Goal: Find specific page/section: Find specific page/section

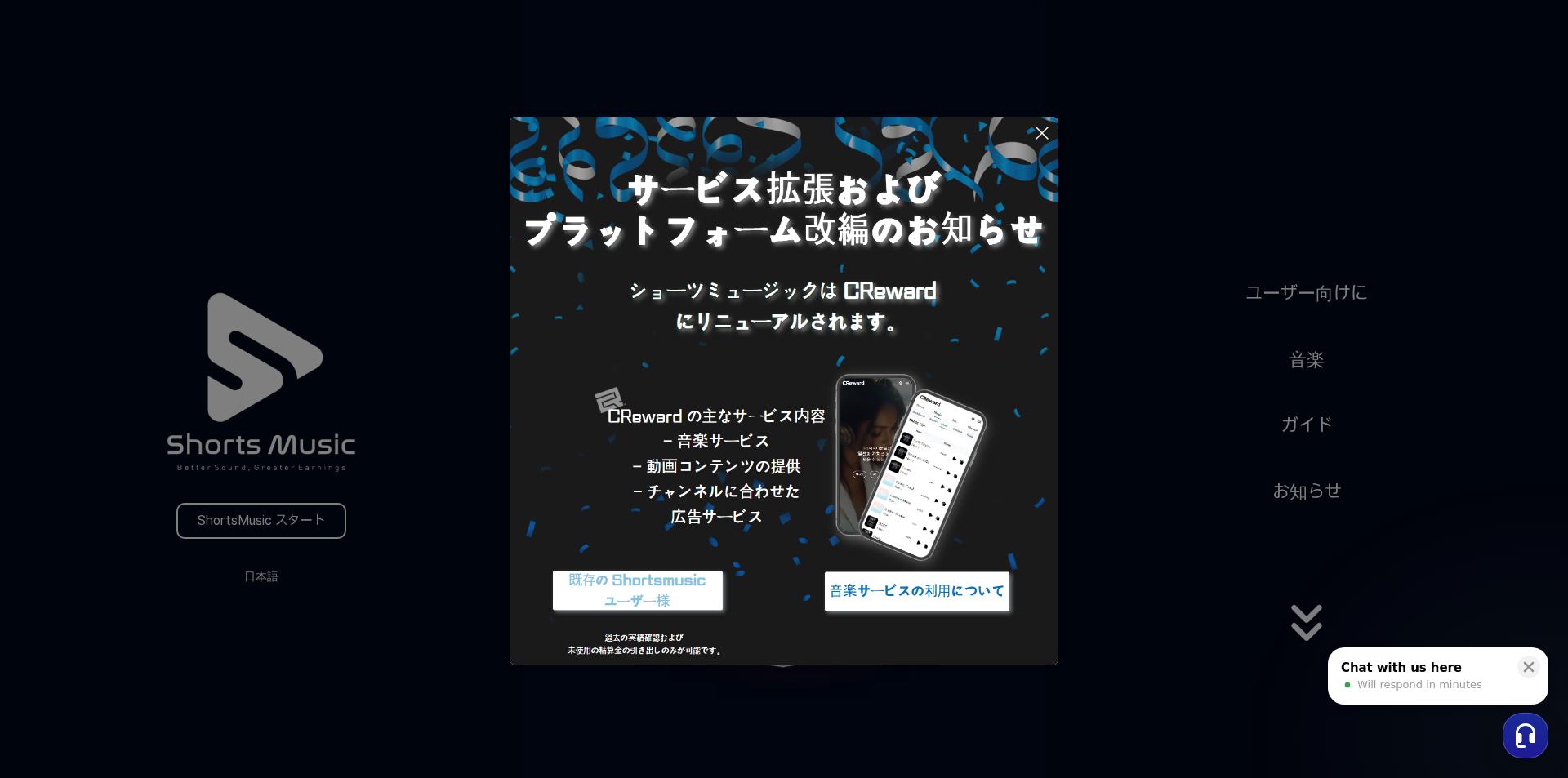
click at [1038, 131] on icon at bounding box center [1042, 133] width 20 height 20
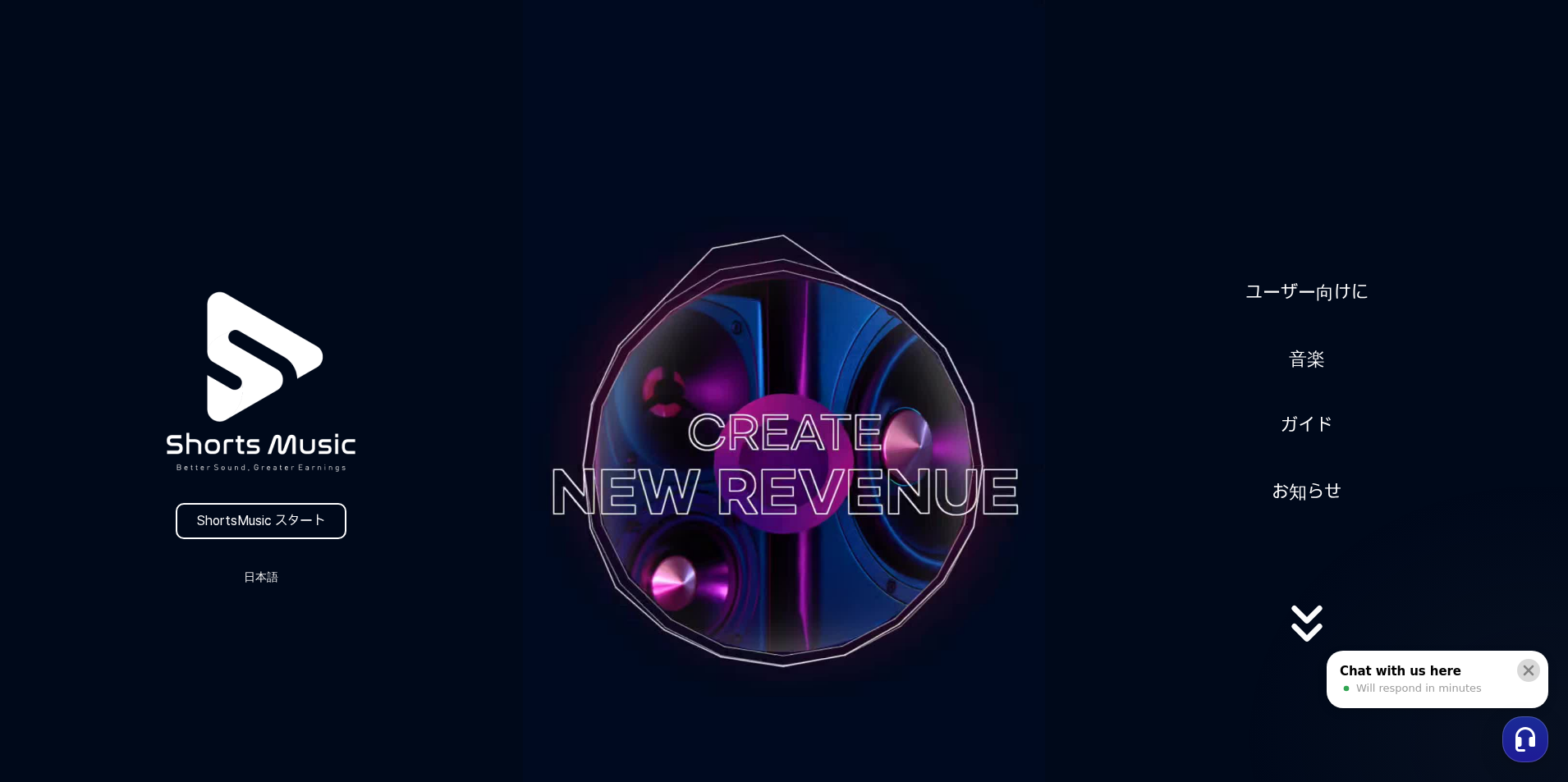
click at [1528, 672] on icon at bounding box center [1529, 671] width 10 height 10
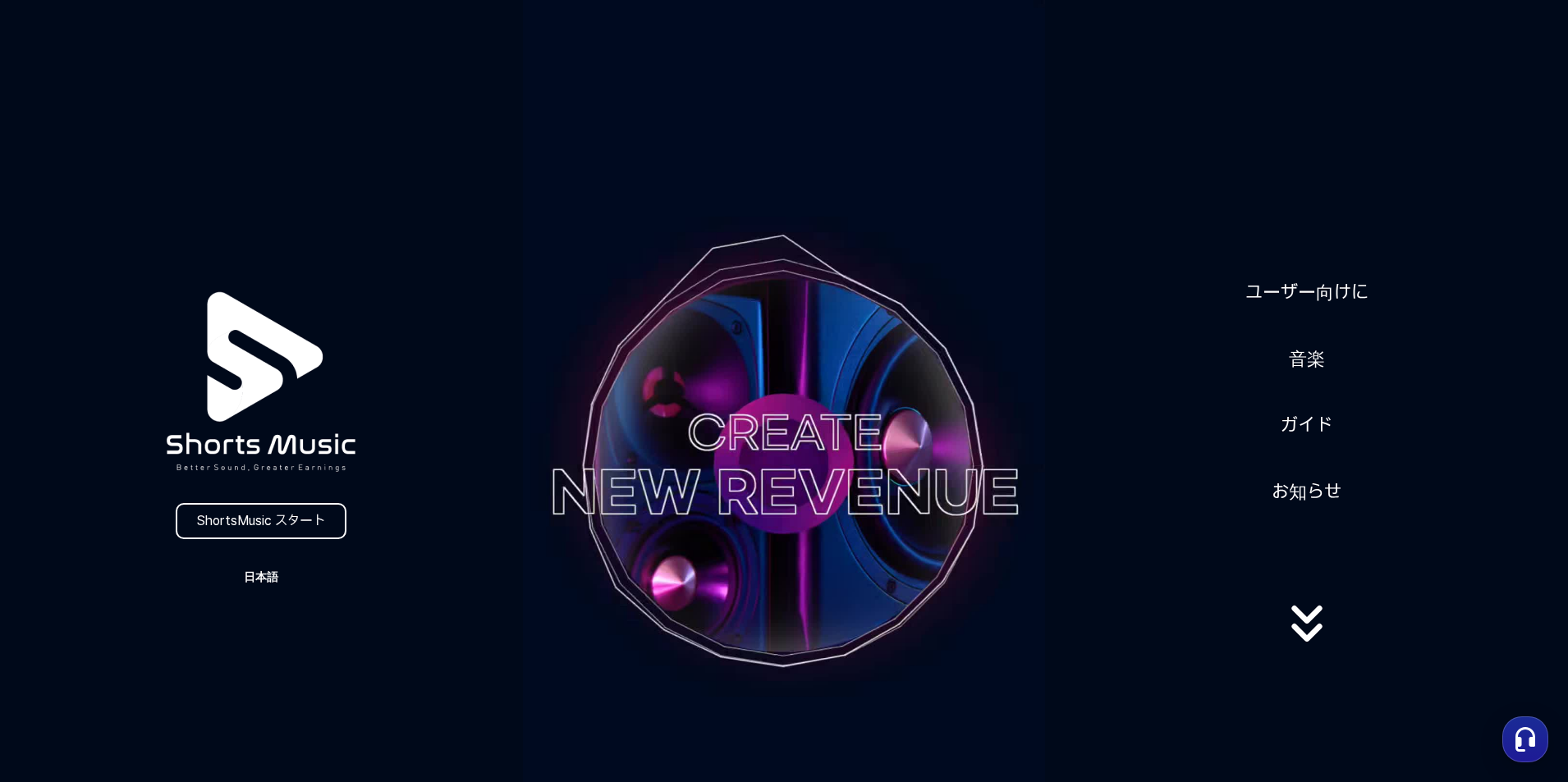
click at [263, 581] on button "日本語" at bounding box center [261, 577] width 79 height 23
click at [252, 643] on button "日本語" at bounding box center [262, 646] width 66 height 17
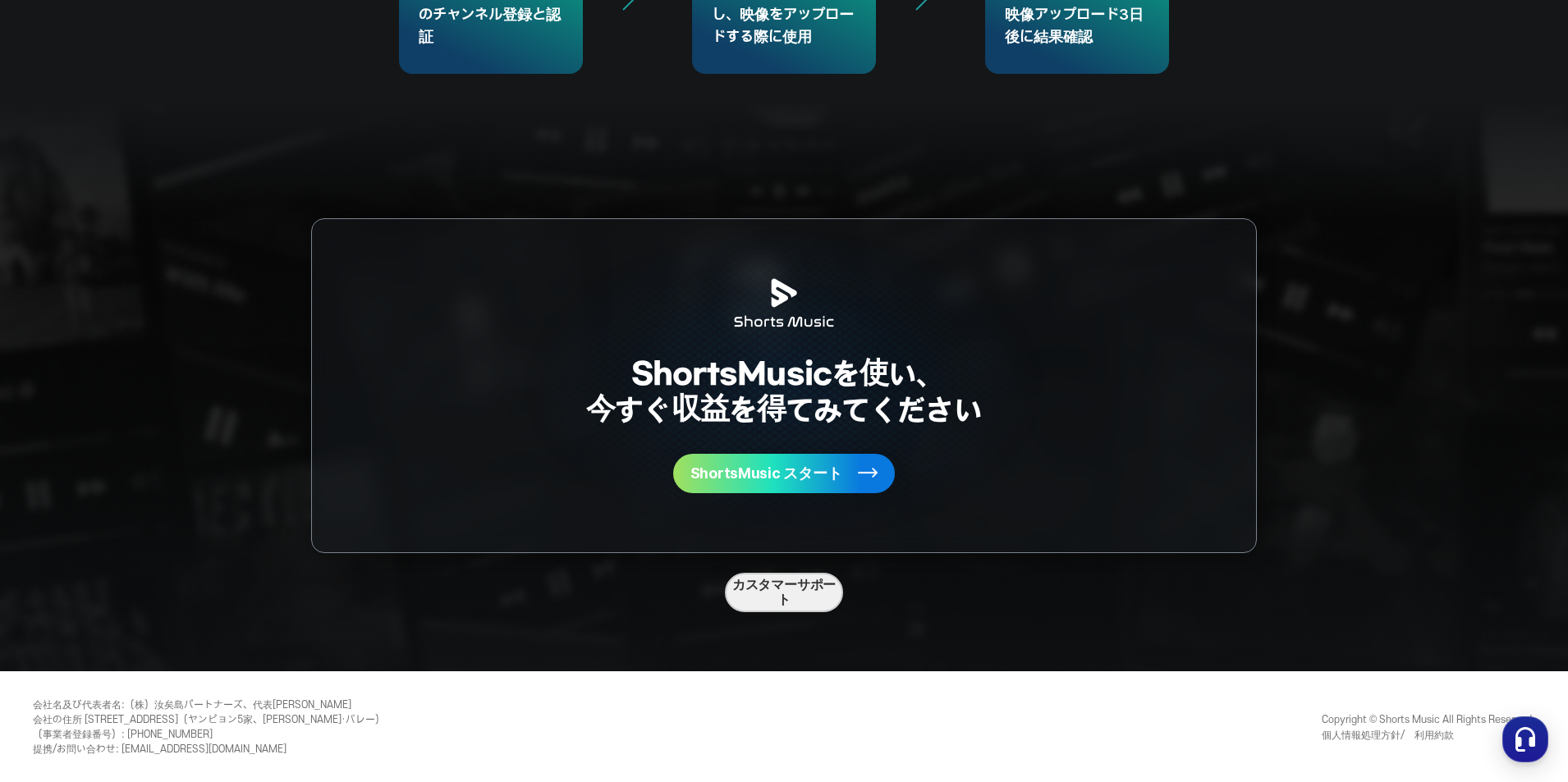
scroll to position [4347, 0]
click at [774, 591] on link "カスタマーサポート" at bounding box center [784, 591] width 118 height 39
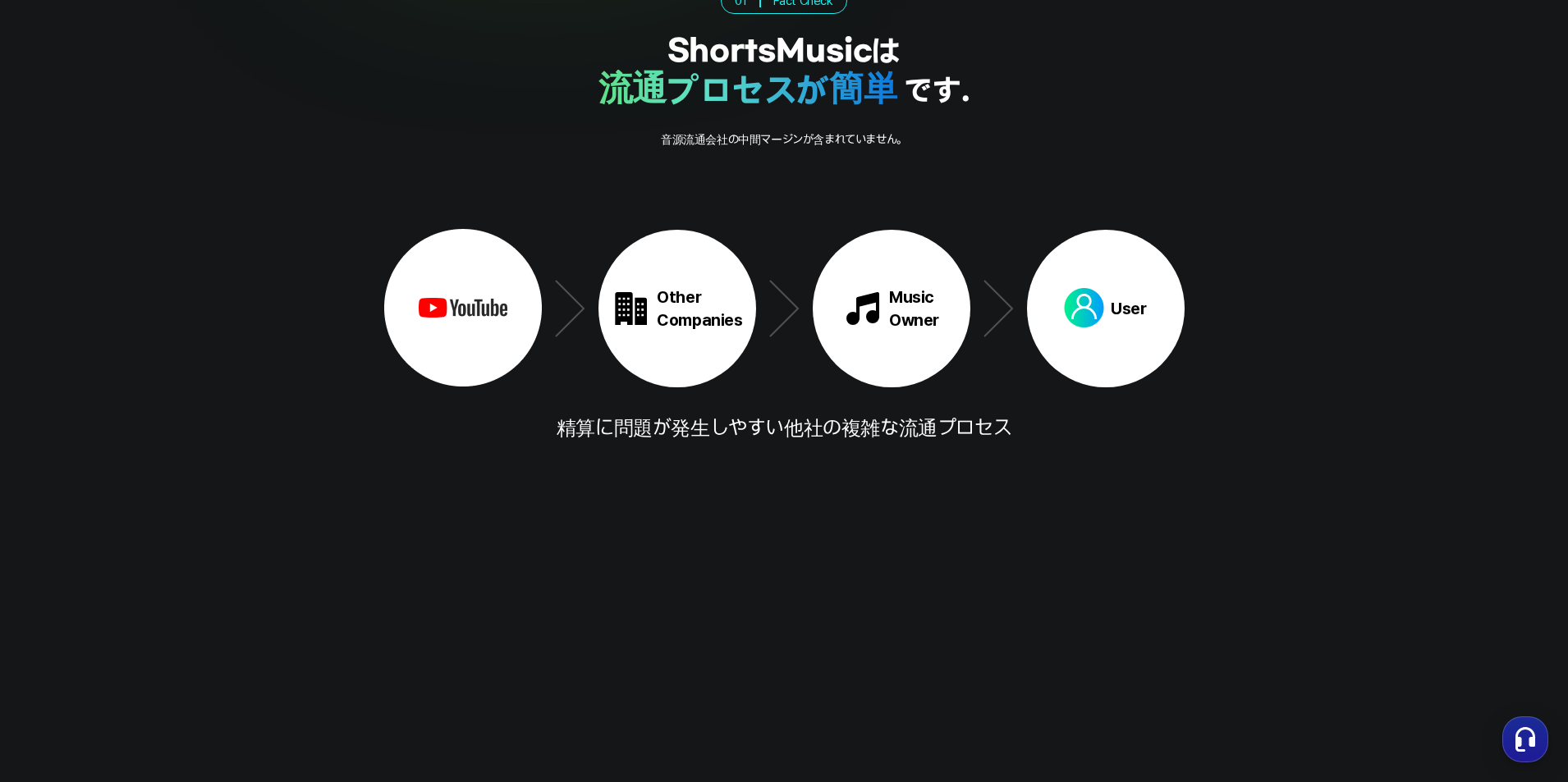
scroll to position [2542, 0]
